Goal: Task Accomplishment & Management: Use online tool/utility

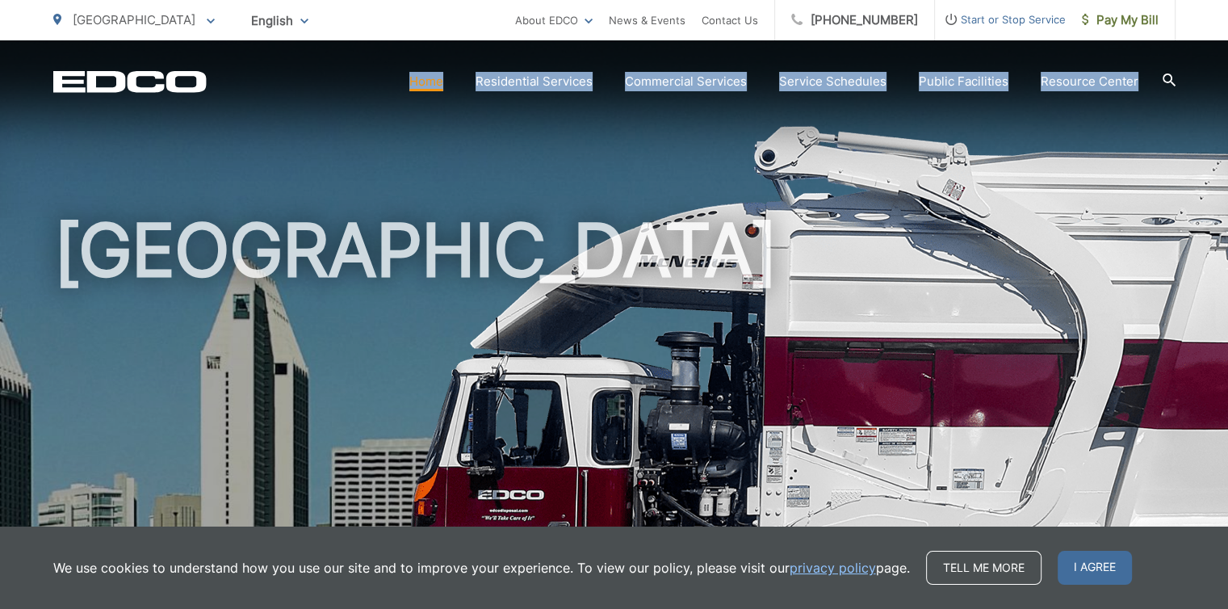
drag, startPoint x: 219, startPoint y: 74, endPoint x: 483, endPoint y: 222, distance: 302.6
click at [483, 222] on body "Home Back Home Residential Services Overview Curbside Pickup Recycling Organic …" at bounding box center [614, 304] width 1228 height 609
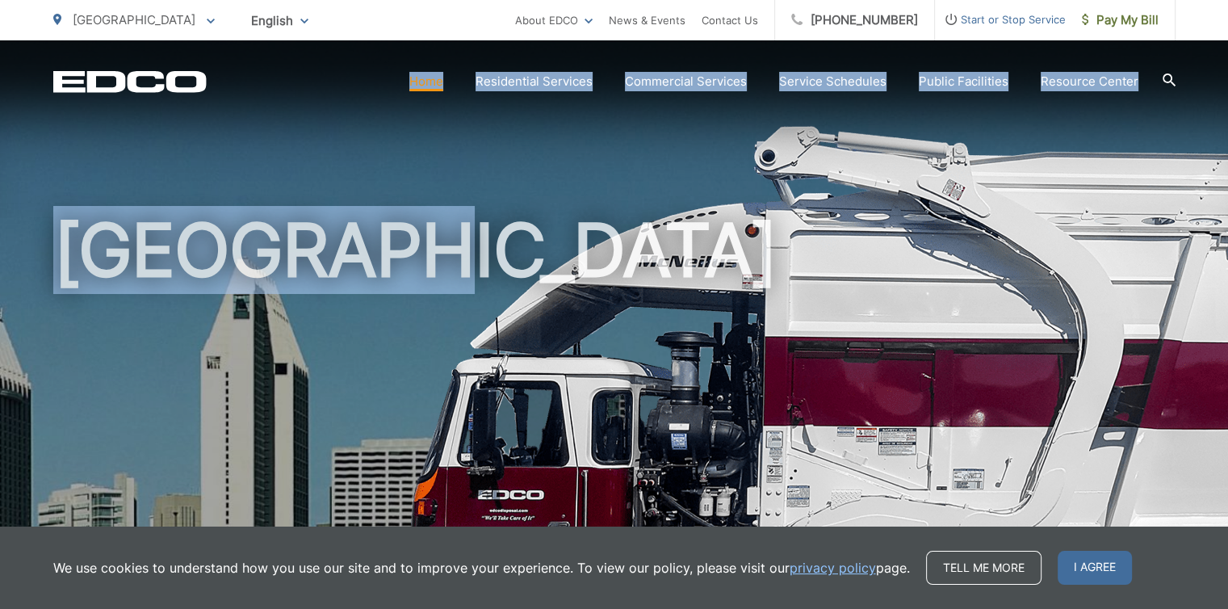
click at [375, 149] on div "[GEOGRAPHIC_DATA]" at bounding box center [614, 373] width 1123 height 666
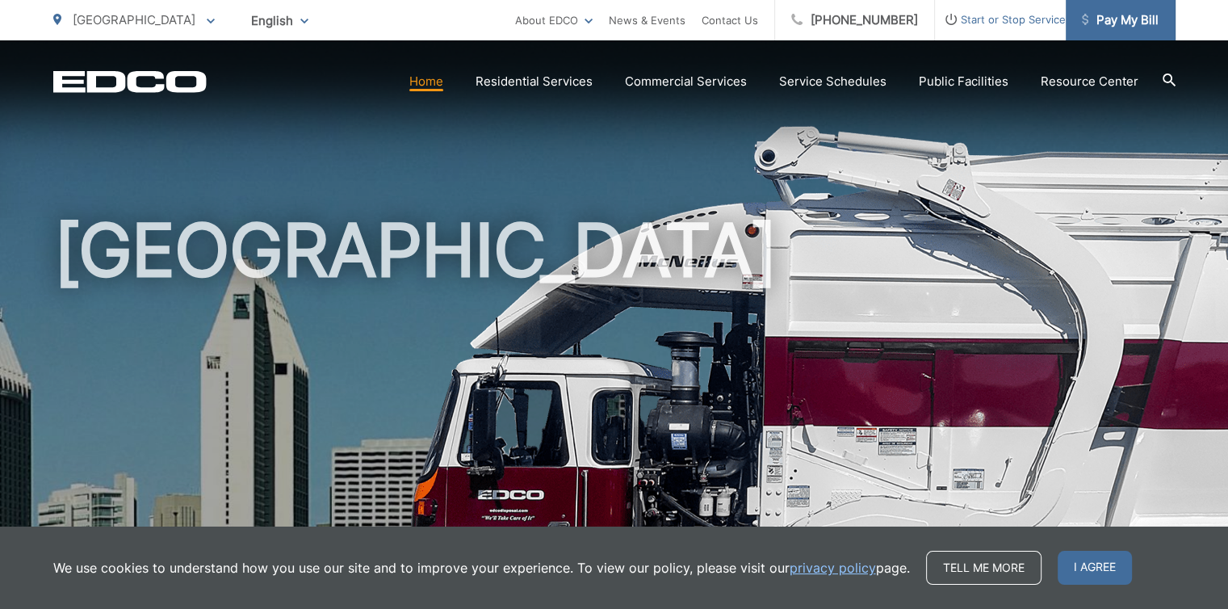
click at [1105, 25] on span "Pay My Bill" at bounding box center [1120, 19] width 77 height 19
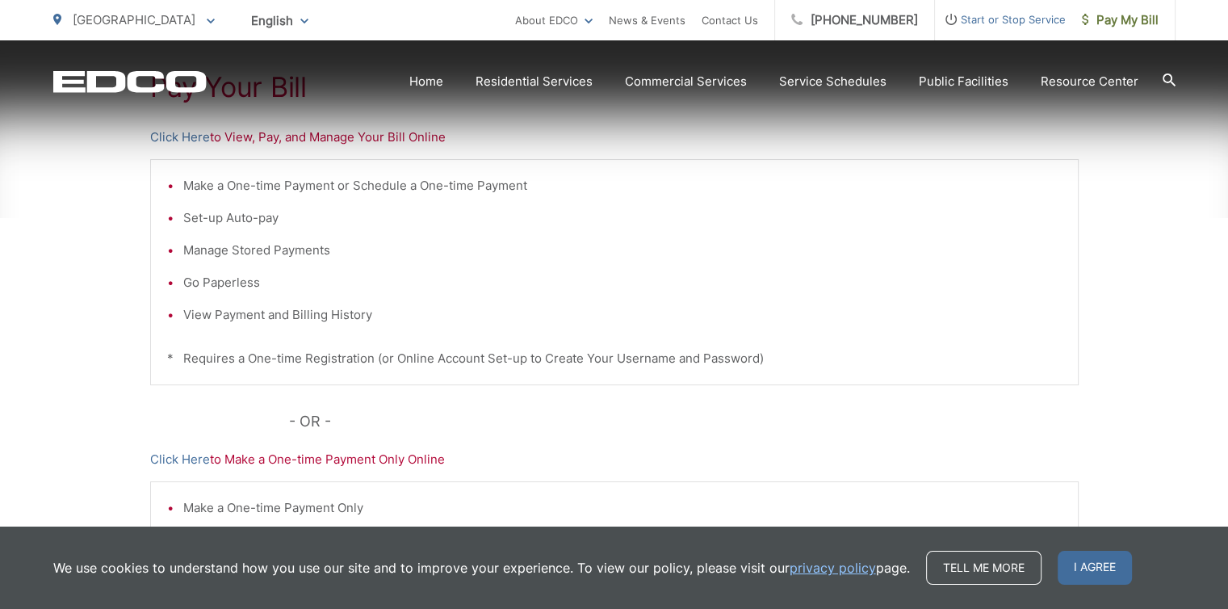
scroll to position [352, 0]
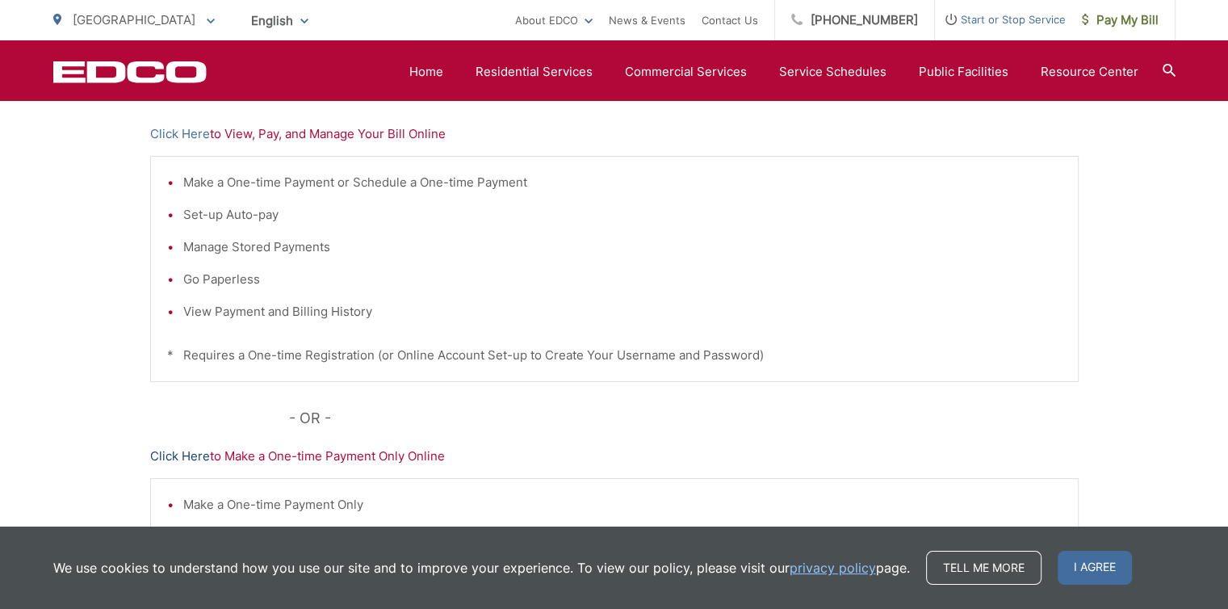
click at [190, 453] on link "Click Here" at bounding box center [180, 456] width 60 height 19
